Goal: Information Seeking & Learning: Learn about a topic

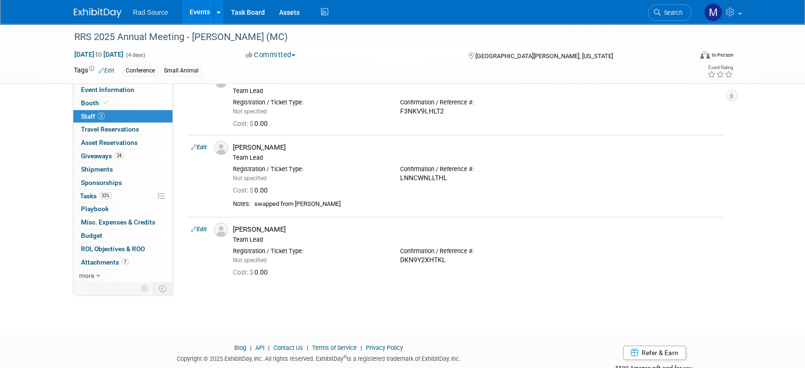
click at [87, 5] on link at bounding box center [103, 8] width 59 height 8
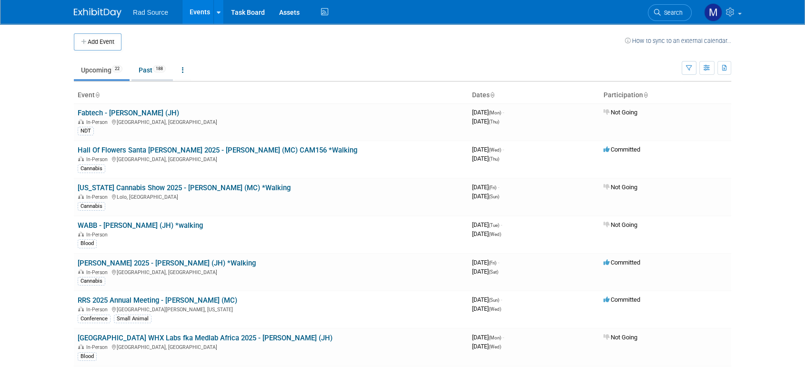
click at [153, 71] on link "Past 188" at bounding box center [152, 70] width 41 height 18
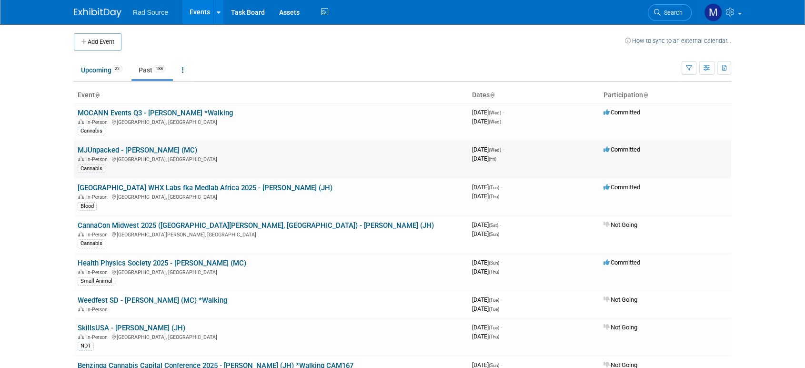
click at [130, 151] on link "MJUnpacked - Dion (MC)" at bounding box center [138, 150] width 120 height 9
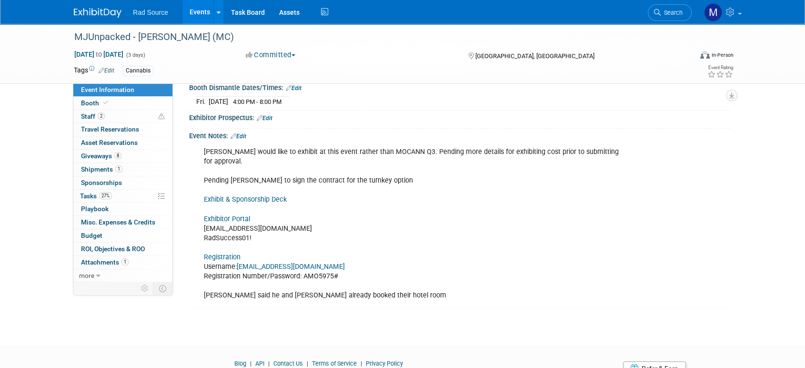
scroll to position [201, 0]
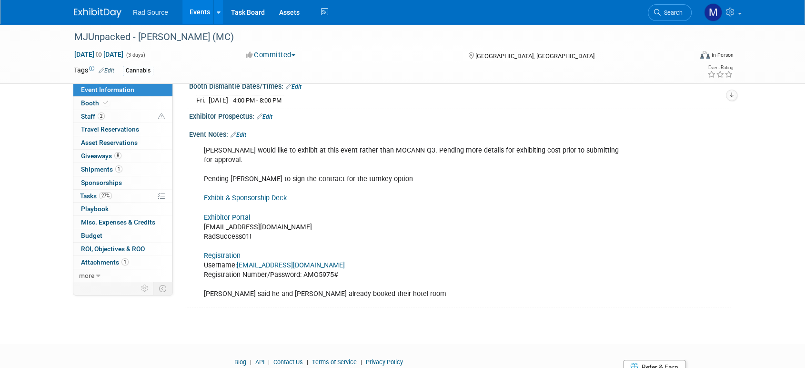
click at [236, 214] on link "Exhibitor Portal" at bounding box center [227, 218] width 46 height 8
click at [110, 103] on link "Booth" at bounding box center [122, 103] width 99 height 13
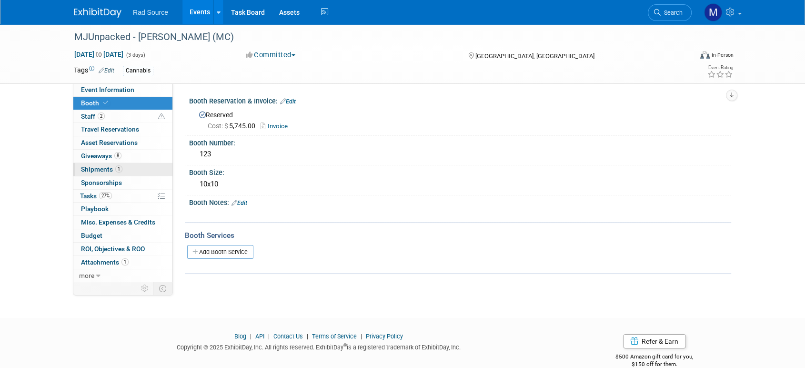
click at [130, 167] on link "1 Shipments 1" at bounding box center [122, 169] width 99 height 13
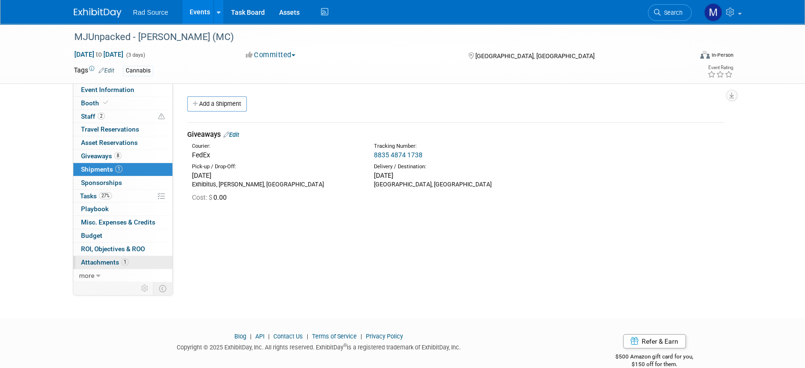
click at [111, 262] on span "Attachments 1" at bounding box center [105, 262] width 48 height 8
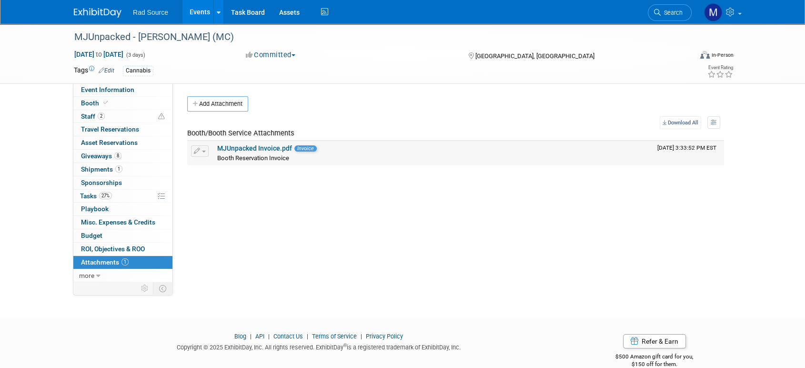
click at [257, 145] on link "MJUnpacked Invoice.pdf" at bounding box center [254, 148] width 75 height 8
click at [98, 91] on span "Event Information" at bounding box center [107, 90] width 53 height 8
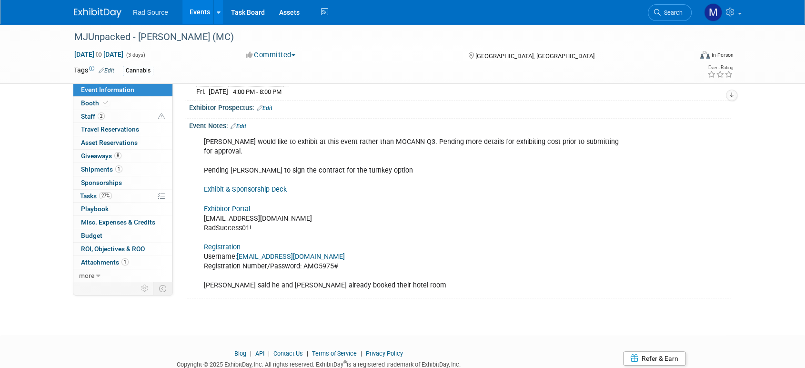
scroll to position [225, 0]
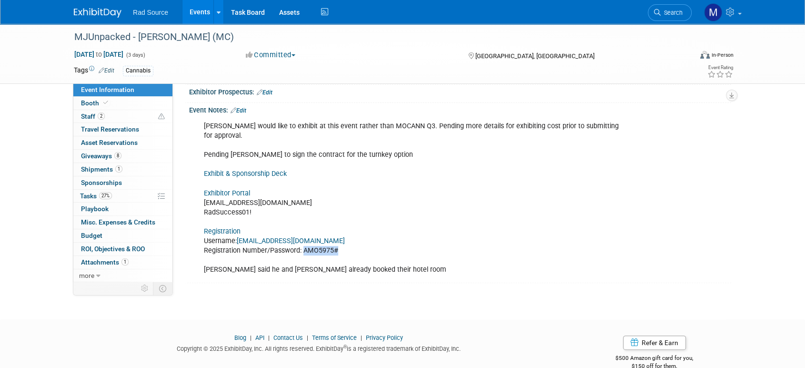
drag, startPoint x: 337, startPoint y: 237, endPoint x: 304, endPoint y: 237, distance: 33.4
click at [304, 237] on div "Dion would like to exhibit at this event rather than MOCANN Q3. Pending more de…" at bounding box center [411, 198] width 429 height 163
copy div "AMO5975#"
click at [216, 227] on link "Registration" at bounding box center [222, 231] width 37 height 8
click at [343, 183] on div "Dion would like to exhibit at this event rather than MOCANN Q3. Pending more de…" at bounding box center [411, 198] width 429 height 163
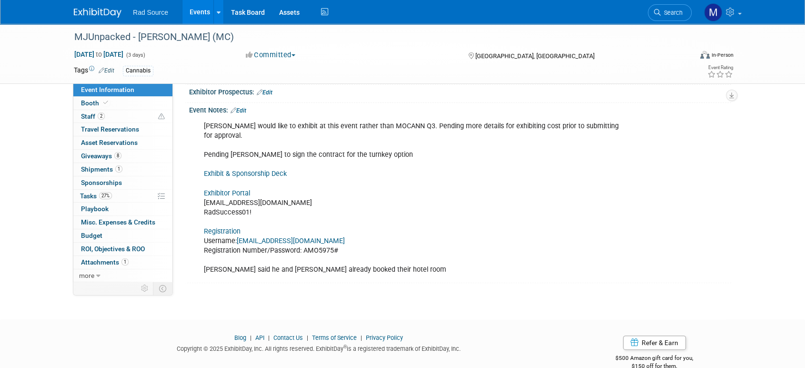
click at [267, 170] on link "Exhibit & Sponsorship Deck" at bounding box center [245, 174] width 83 height 8
click at [97, 14] on img at bounding box center [98, 13] width 48 height 10
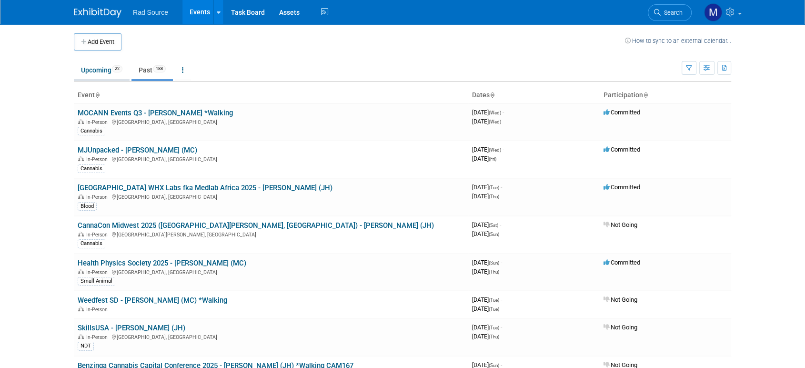
click at [102, 75] on link "Upcoming 22" at bounding box center [102, 70] width 56 height 18
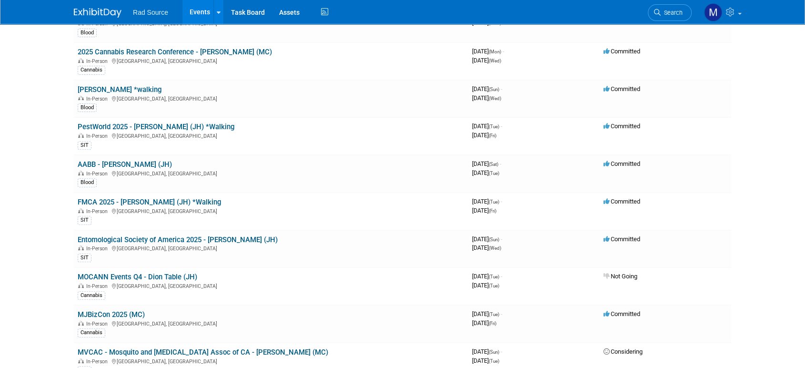
scroll to position [323, 0]
